Goal: Feedback & Contribution: Submit feedback/report problem

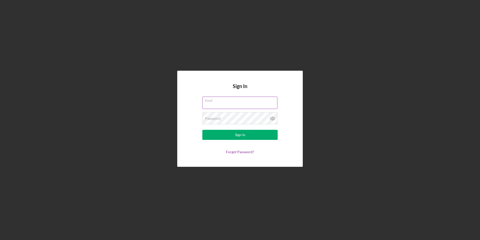
click at [215, 104] on input "Email" at bounding box center [239, 102] width 75 height 12
click at [216, 117] on div "Password" at bounding box center [239, 118] width 75 height 13
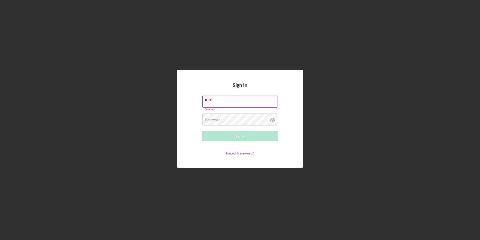
click at [215, 105] on input "Email" at bounding box center [239, 101] width 75 height 12
type input "c"
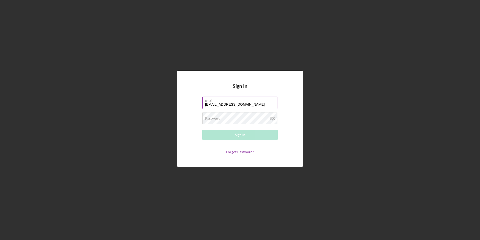
type input "[EMAIL_ADDRESS][DOMAIN_NAME]"
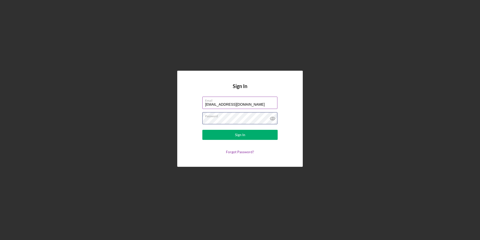
click at [202, 130] on button "Sign In" at bounding box center [239, 135] width 75 height 10
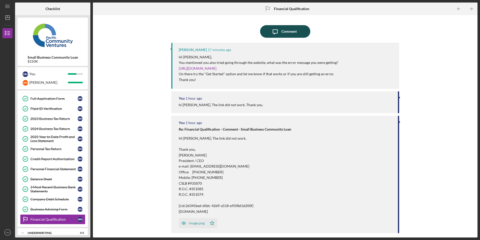
click at [289, 31] on div "Comment" at bounding box center [289, 31] width 15 height 13
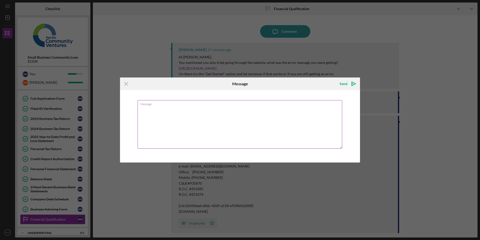
drag, startPoint x: 256, startPoint y: 125, endPoint x: 244, endPoint y: 132, distance: 14.3
click at [244, 132] on textarea "Message" at bounding box center [240, 124] width 205 height 48
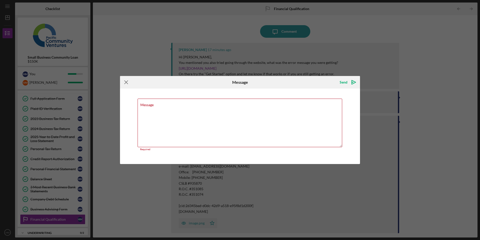
click at [124, 86] on icon "Icon/Menu Close" at bounding box center [126, 82] width 13 height 13
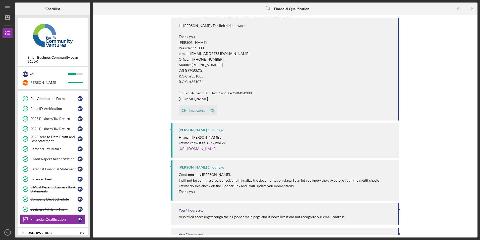
scroll to position [111, 0]
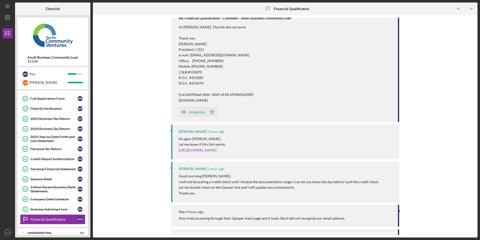
click at [198, 112] on div "image.png" at bounding box center [197, 112] width 16 height 4
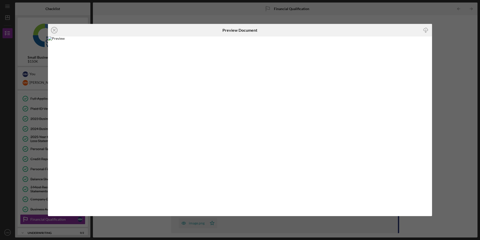
click at [451, 32] on div "Icon/Close Preview Document Icon/Download" at bounding box center [240, 120] width 480 height 240
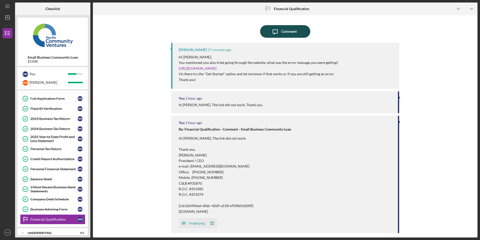
click at [292, 32] on div "Comment" at bounding box center [289, 31] width 15 height 13
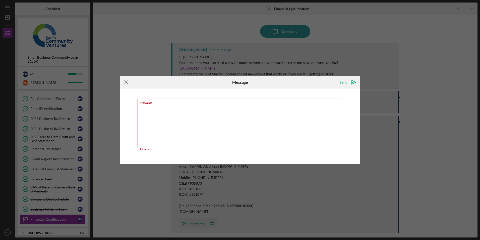
click at [128, 84] on icon "Icon/Menu Close" at bounding box center [126, 82] width 13 height 13
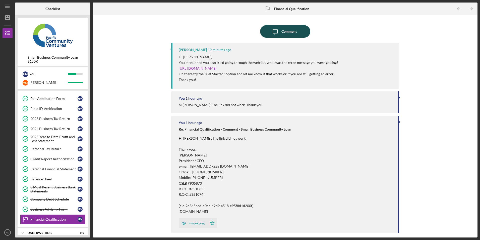
click at [289, 31] on div "Comment" at bounding box center [289, 31] width 15 height 13
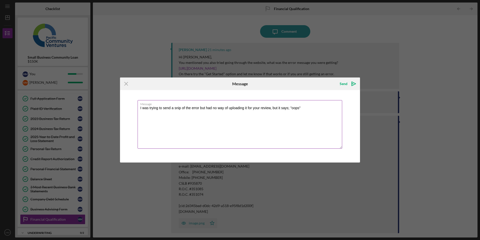
click at [301, 110] on textarea "I was trying to send a snip of the error but had no way of uploading it for you…" at bounding box center [240, 124] width 205 height 48
paste textarea "Something went wrong. Our team is notified and we'll be looking into this. Than…"
click at [198, 108] on textarea "I was trying to send a snip of the error but had no way of uploading it for you…" at bounding box center [240, 124] width 205 height 48
click at [199, 110] on textarea "I was trying to send a snip of the error but had no way of uploading it for you…" at bounding box center [240, 124] width 205 height 48
type textarea "I was trying to send a snip of the error but had no way of uploading it for you…"
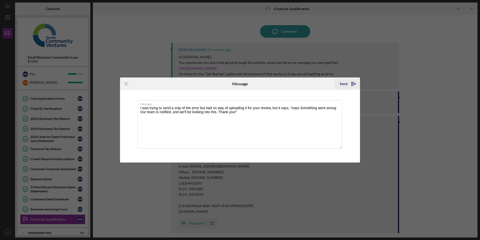
click at [347, 85] on div "Send" at bounding box center [344, 84] width 8 height 10
